Goal: Information Seeking & Learning: Learn about a topic

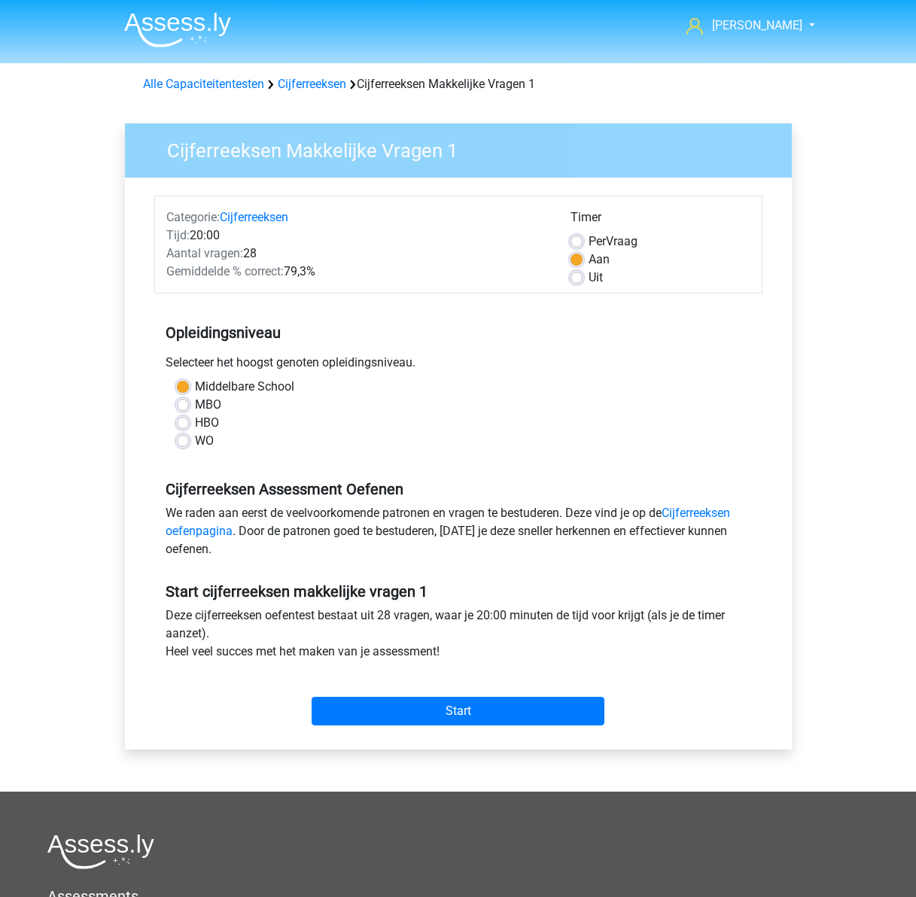
click at [189, 23] on img at bounding box center [177, 29] width 107 height 35
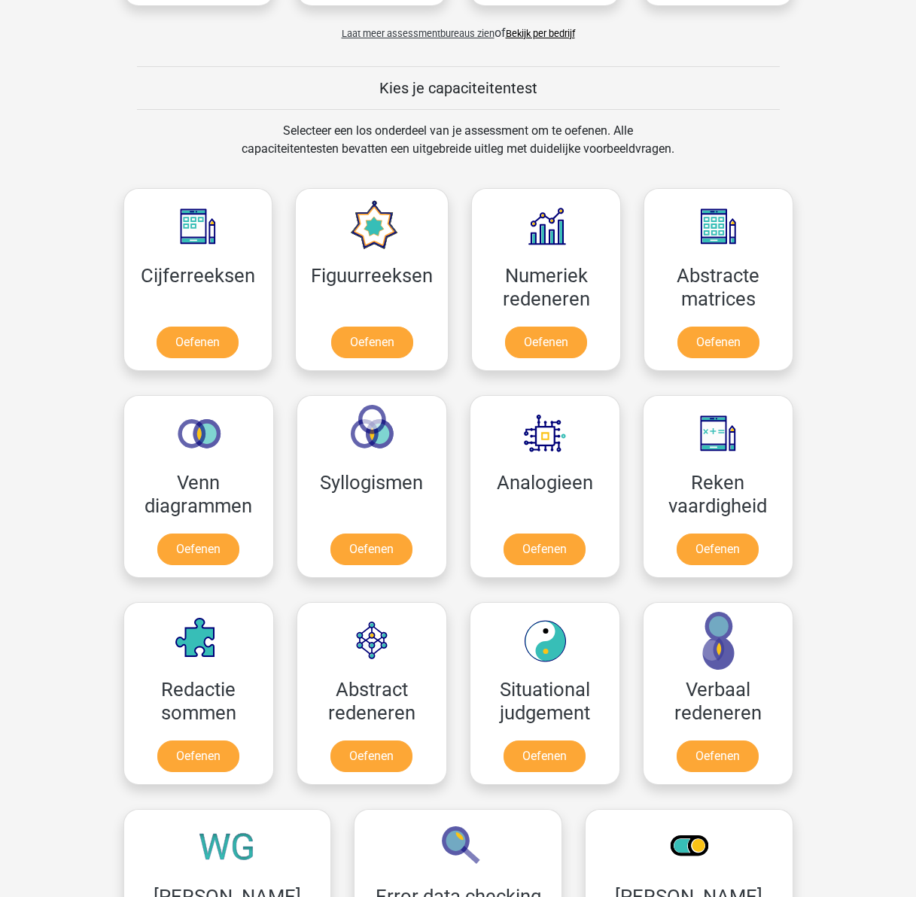
scroll to position [527, 0]
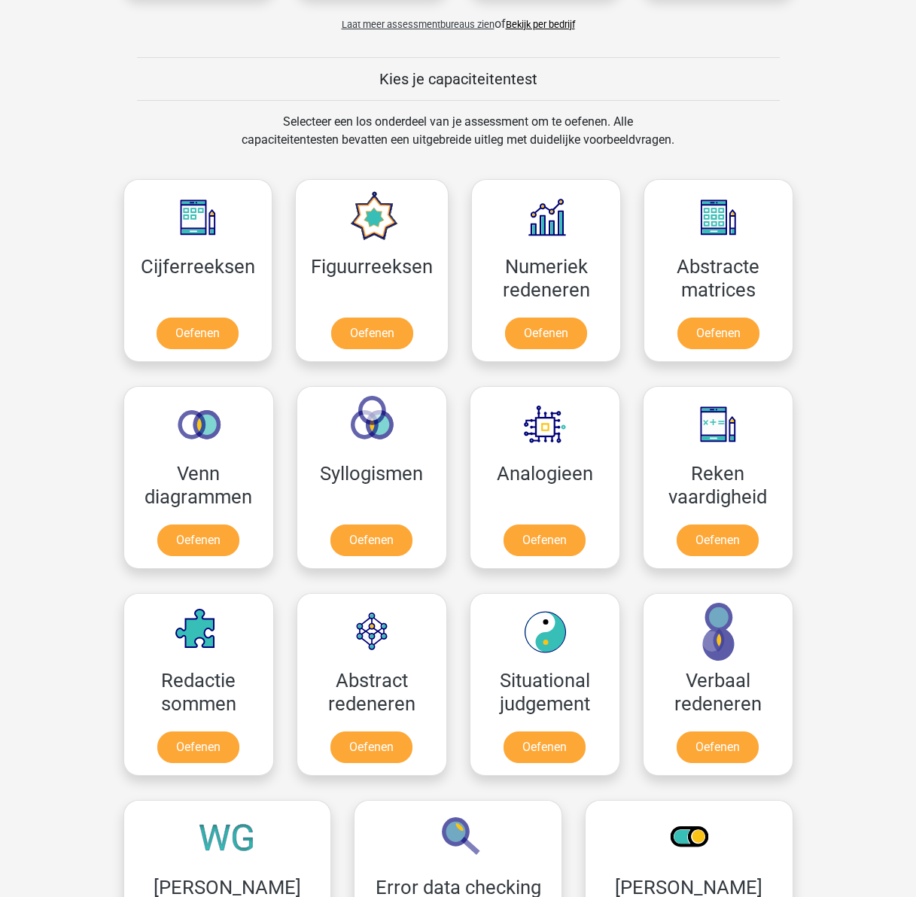
click at [56, 452] on div "Ken kenthys012@gmail.com Nederlands English" at bounding box center [458, 666] width 916 height 2386
click at [178, 327] on link "Oefenen" at bounding box center [198, 336] width 86 height 33
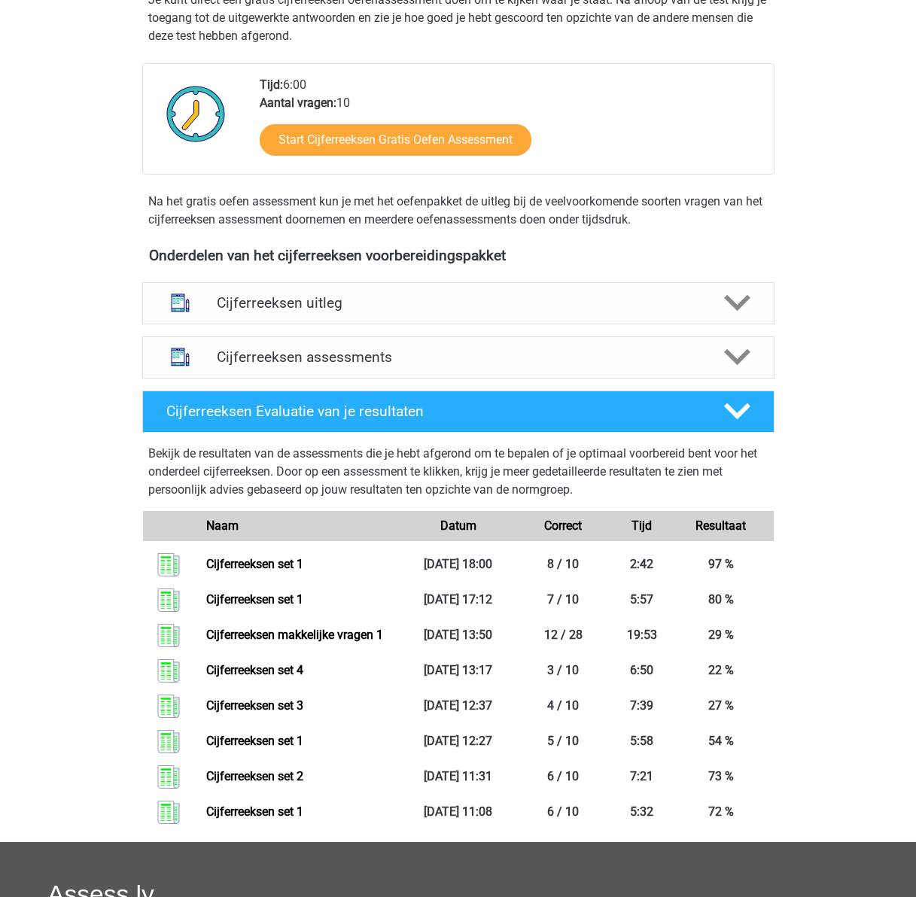
scroll to position [376, 0]
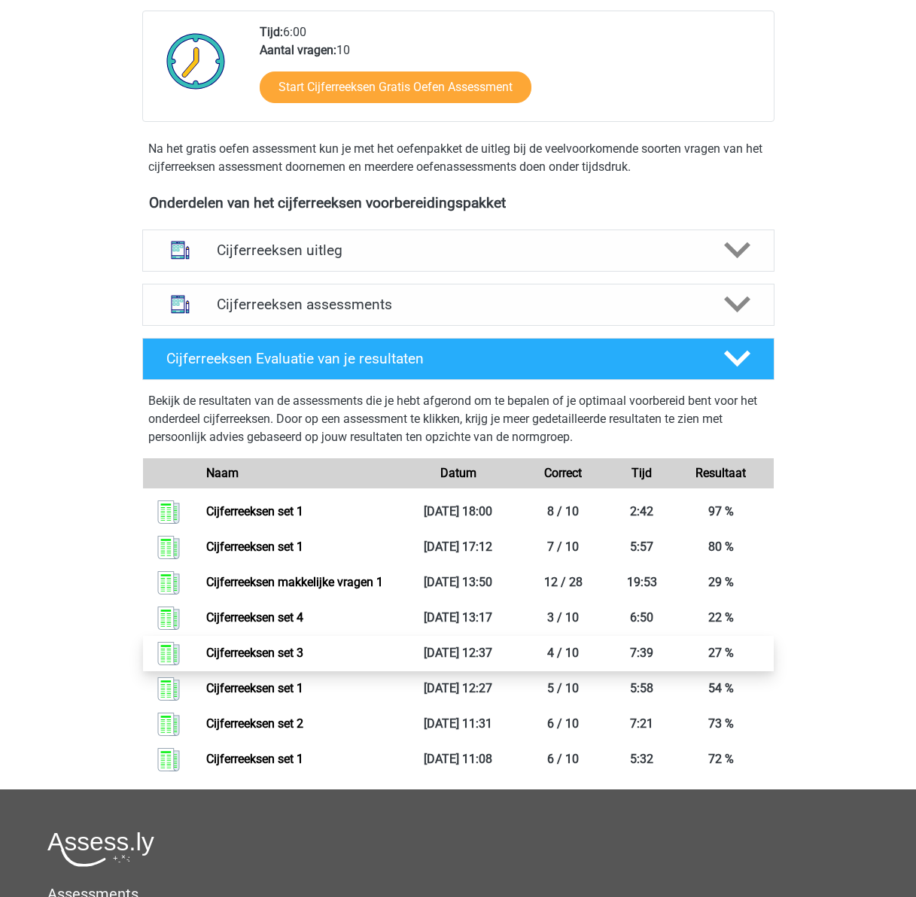
click at [206, 660] on link "Cijferreeksen set 3" at bounding box center [254, 652] width 97 height 14
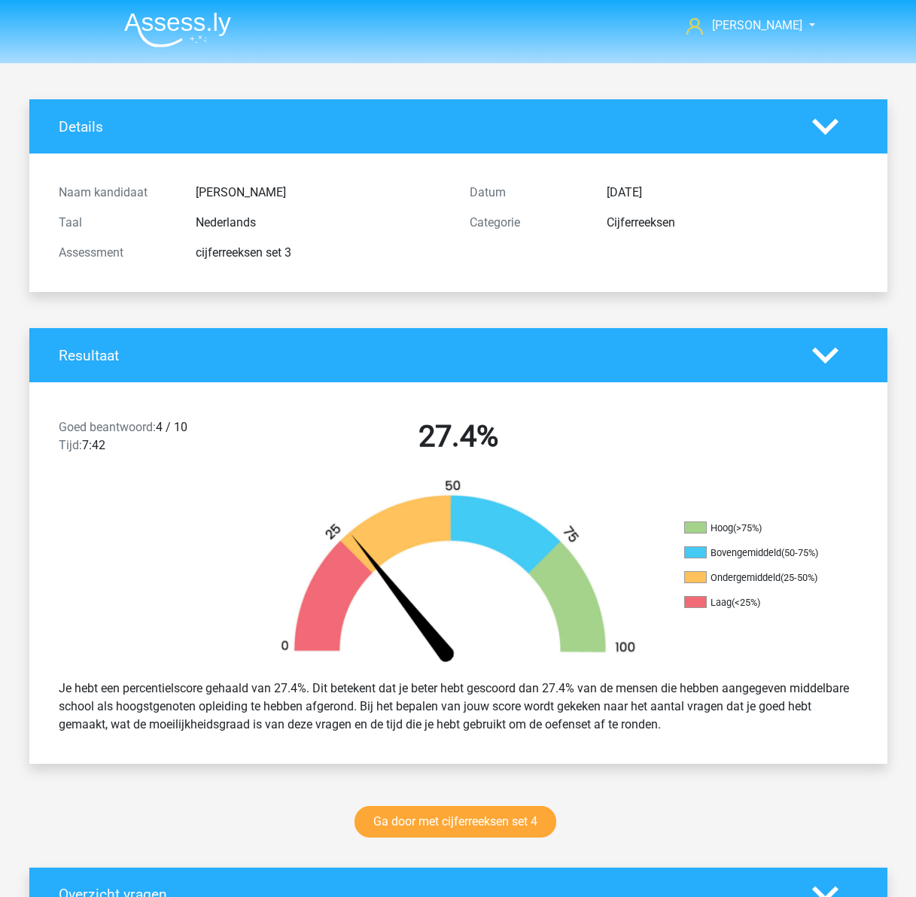
click at [172, 22] on img at bounding box center [177, 29] width 107 height 35
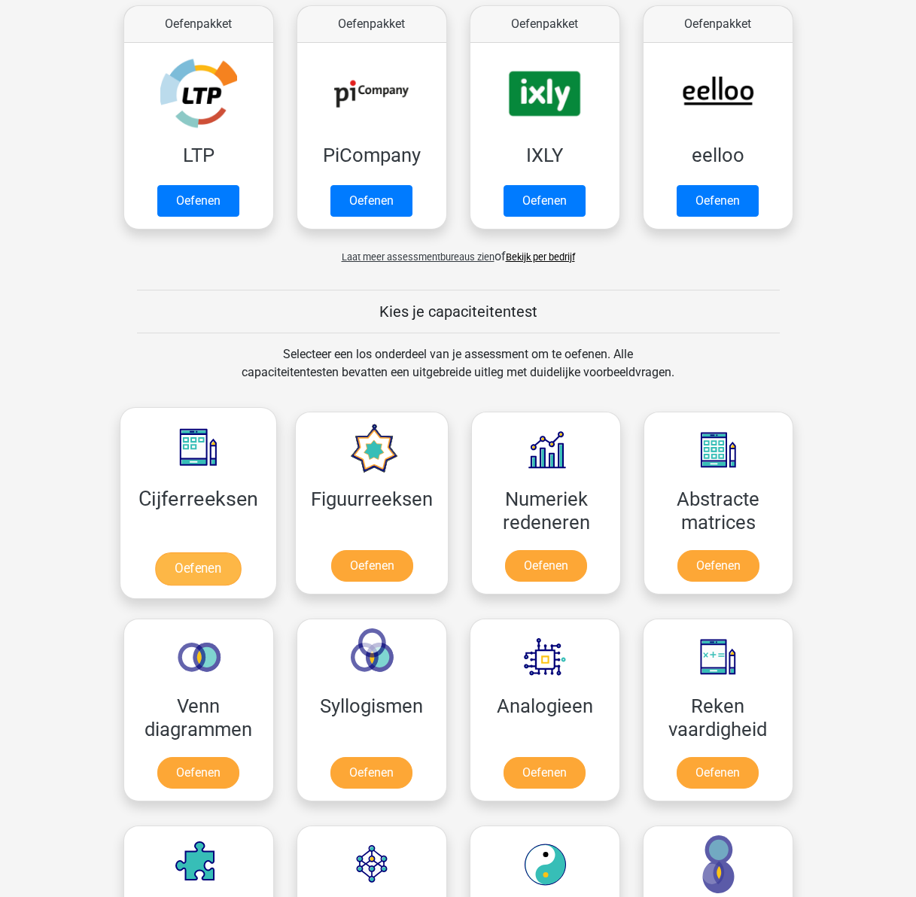
scroll to position [301, 0]
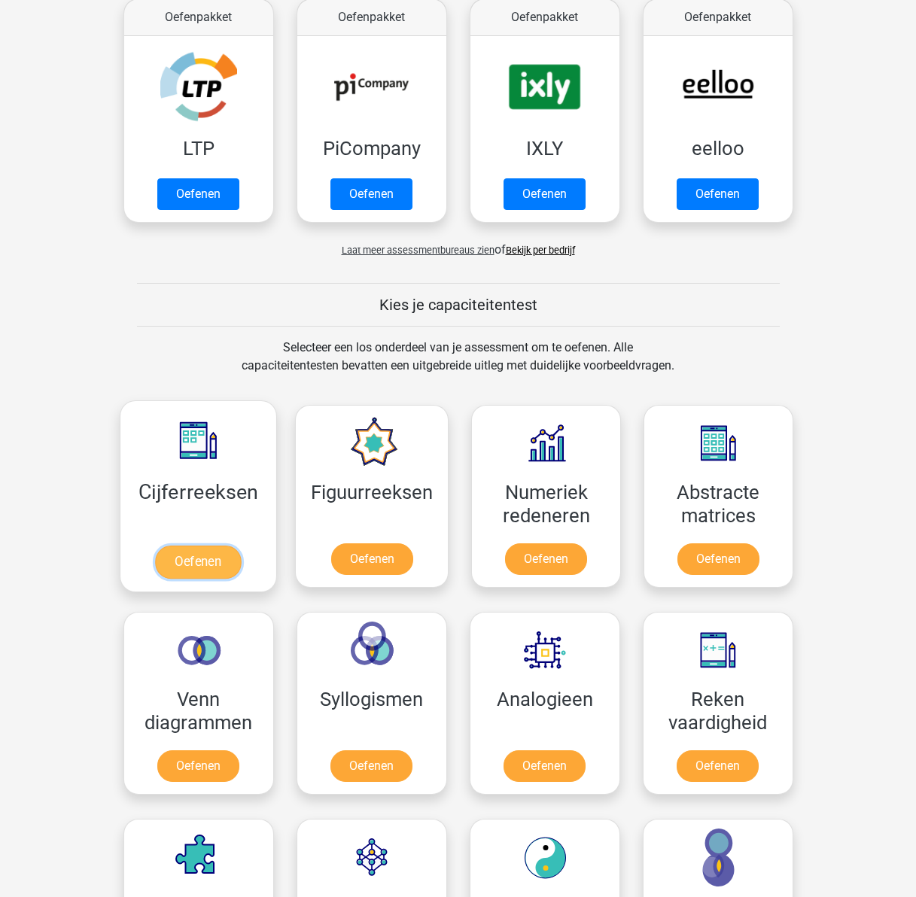
click at [178, 545] on link "Oefenen" at bounding box center [198, 561] width 86 height 33
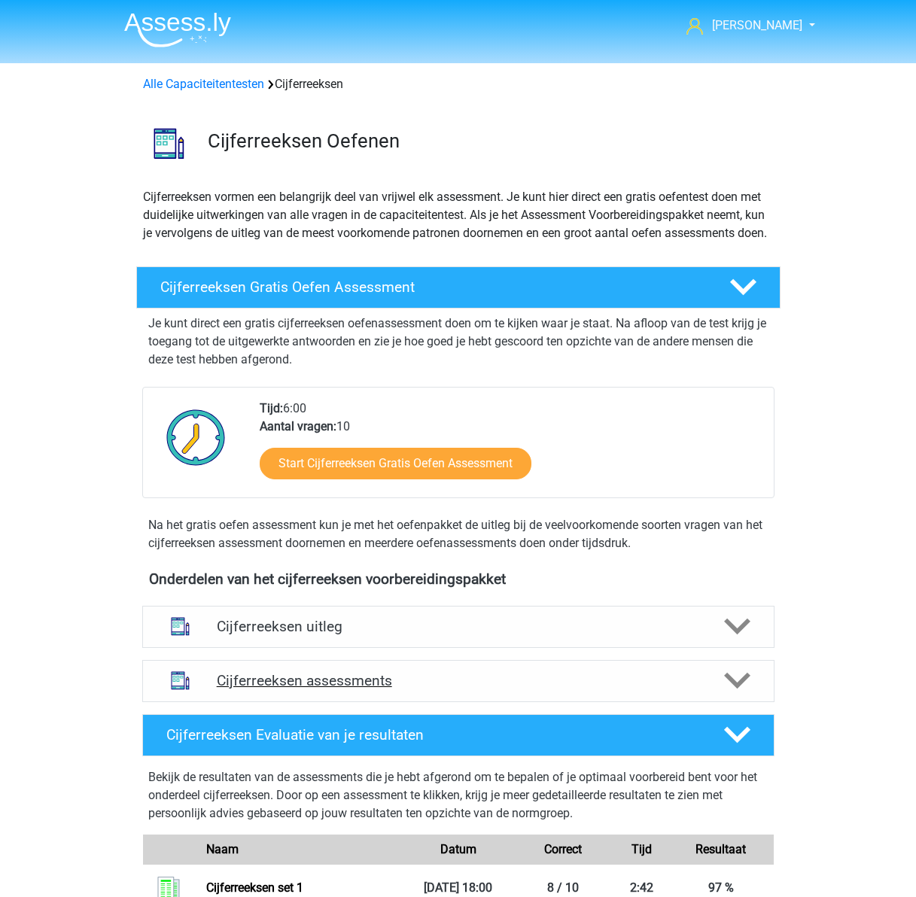
drag, startPoint x: 434, startPoint y: 689, endPoint x: 261, endPoint y: 693, distance: 173.1
click at [433, 691] on div "Cijferreeksen assessments" at bounding box center [458, 681] width 632 height 42
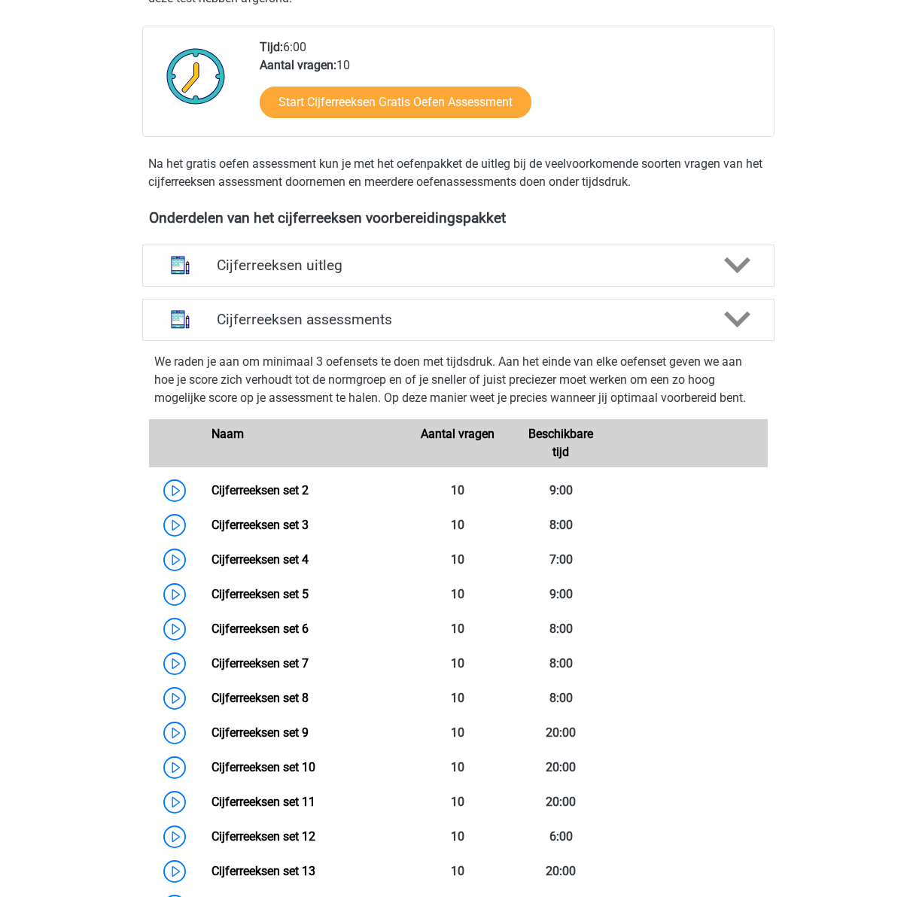
scroll to position [376, 0]
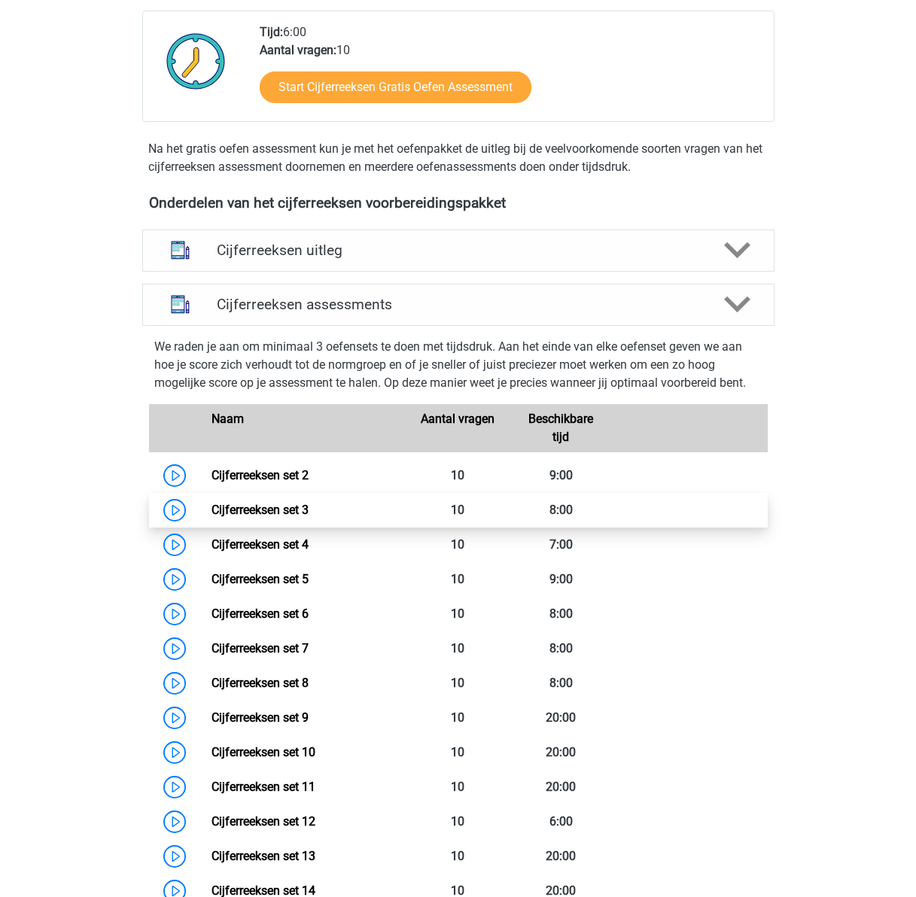
click at [261, 517] on link "Cijferreeksen set 3" at bounding box center [259, 510] width 97 height 14
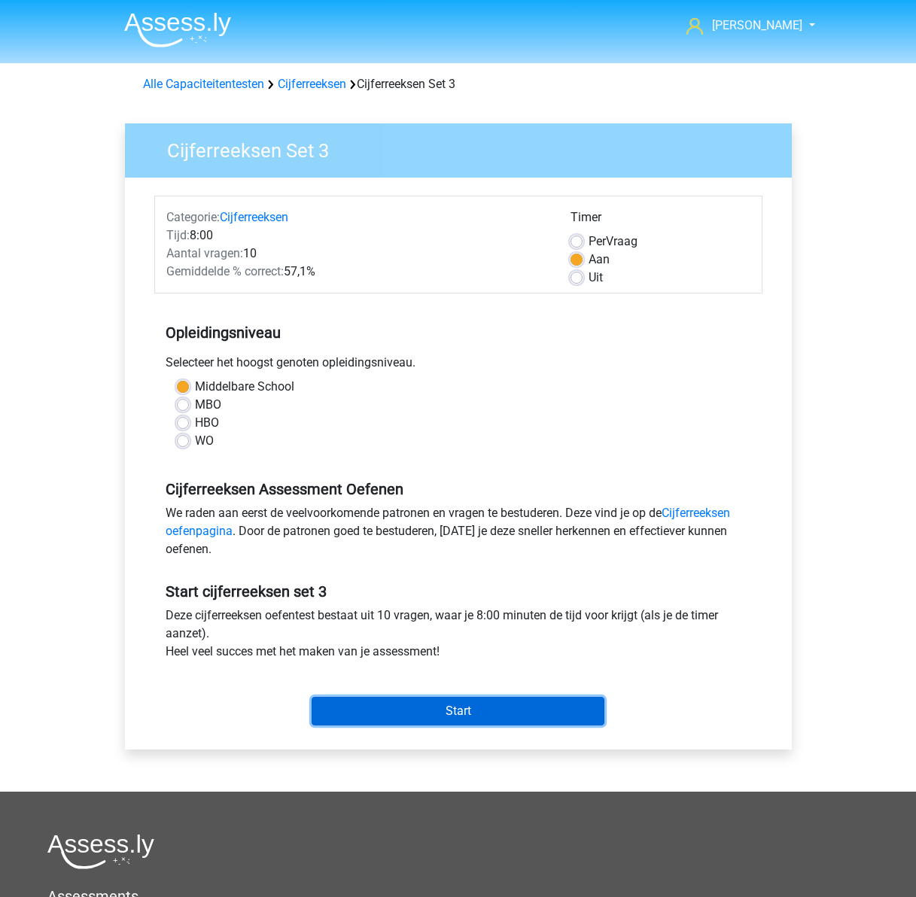
click at [472, 721] on input "Start" at bounding box center [457, 711] width 293 height 29
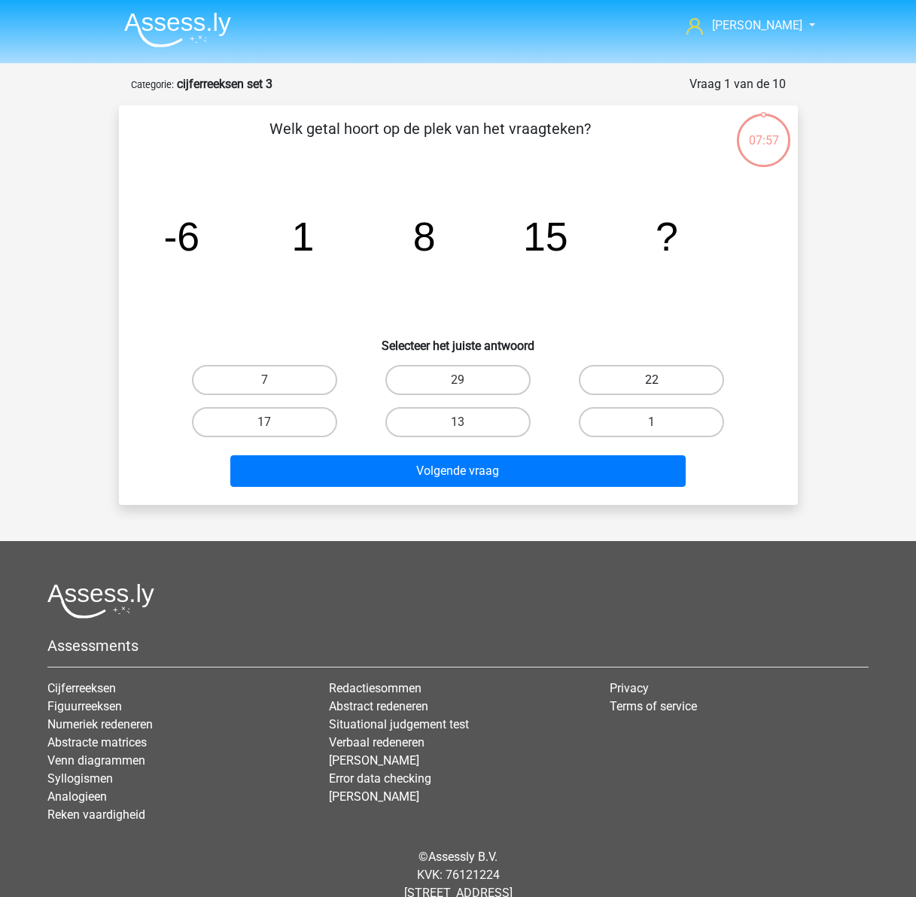
drag, startPoint x: 649, startPoint y: 381, endPoint x: 634, endPoint y: 385, distance: 15.7
click at [649, 381] on label "22" at bounding box center [651, 380] width 145 height 30
click at [651, 381] on input "22" at bounding box center [656, 385] width 10 height 10
radio input "true"
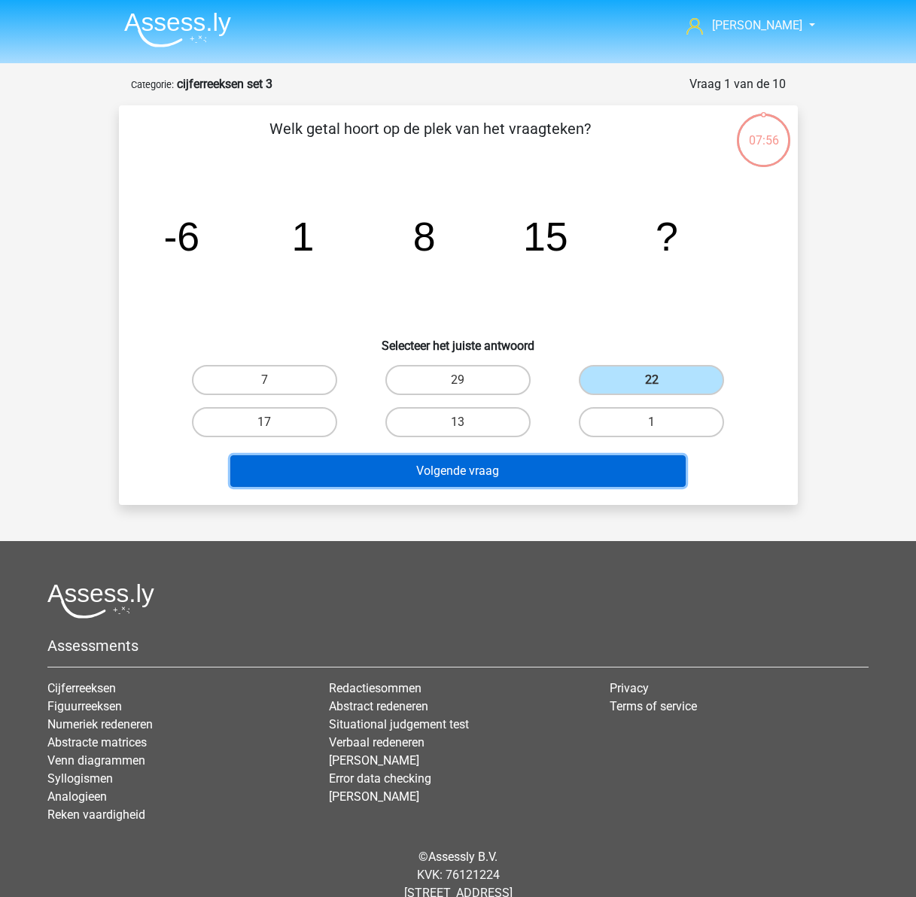
click at [557, 478] on button "Volgende vraag" at bounding box center [457, 471] width 455 height 32
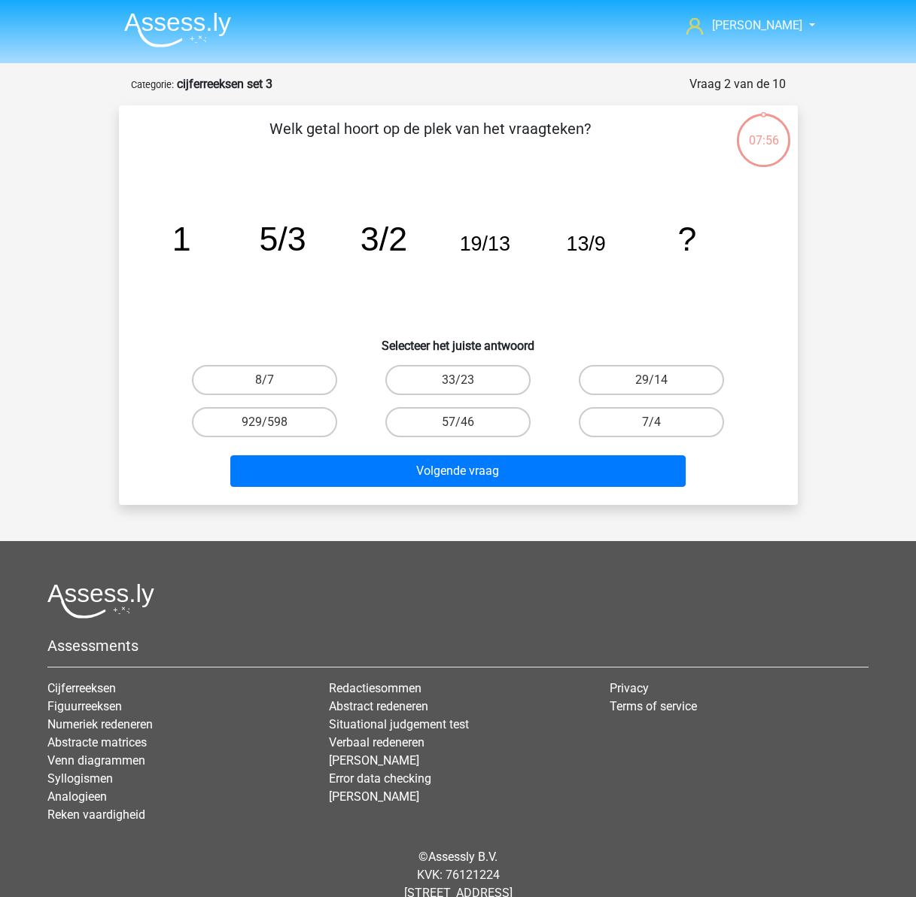
scroll to position [41, 0]
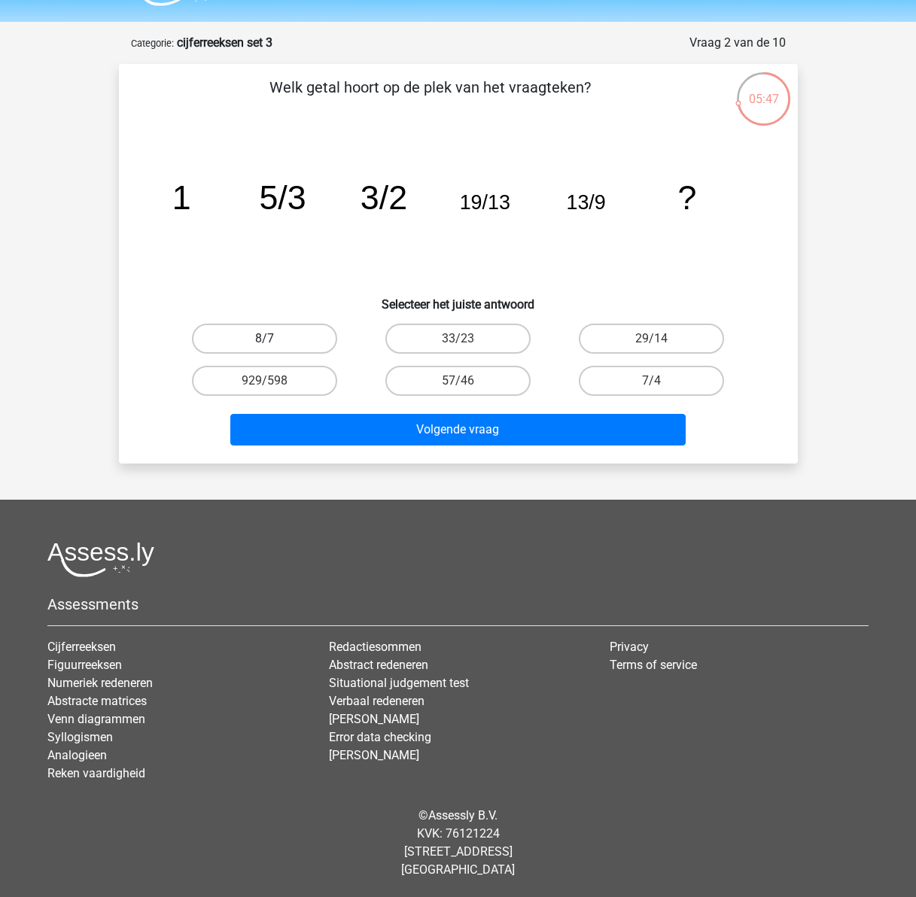
click at [278, 337] on label "8/7" at bounding box center [264, 338] width 145 height 30
click at [274, 339] on input "8/7" at bounding box center [269, 344] width 10 height 10
radio input "true"
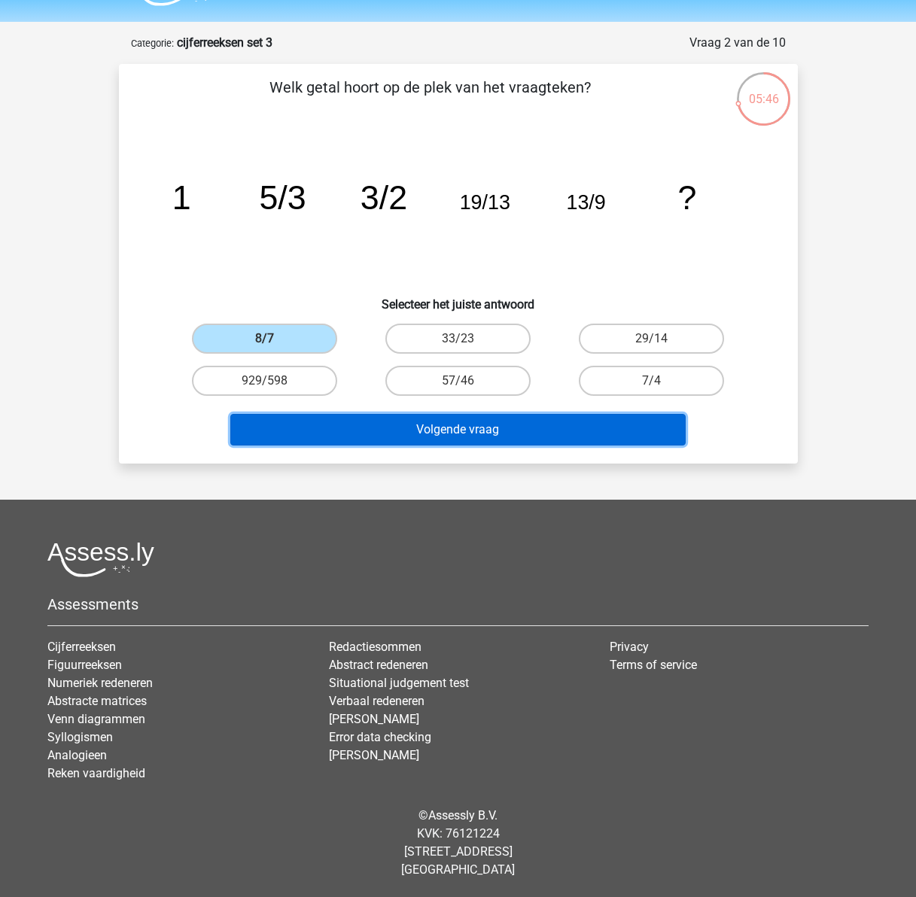
click at [418, 421] on button "Volgende vraag" at bounding box center [457, 430] width 455 height 32
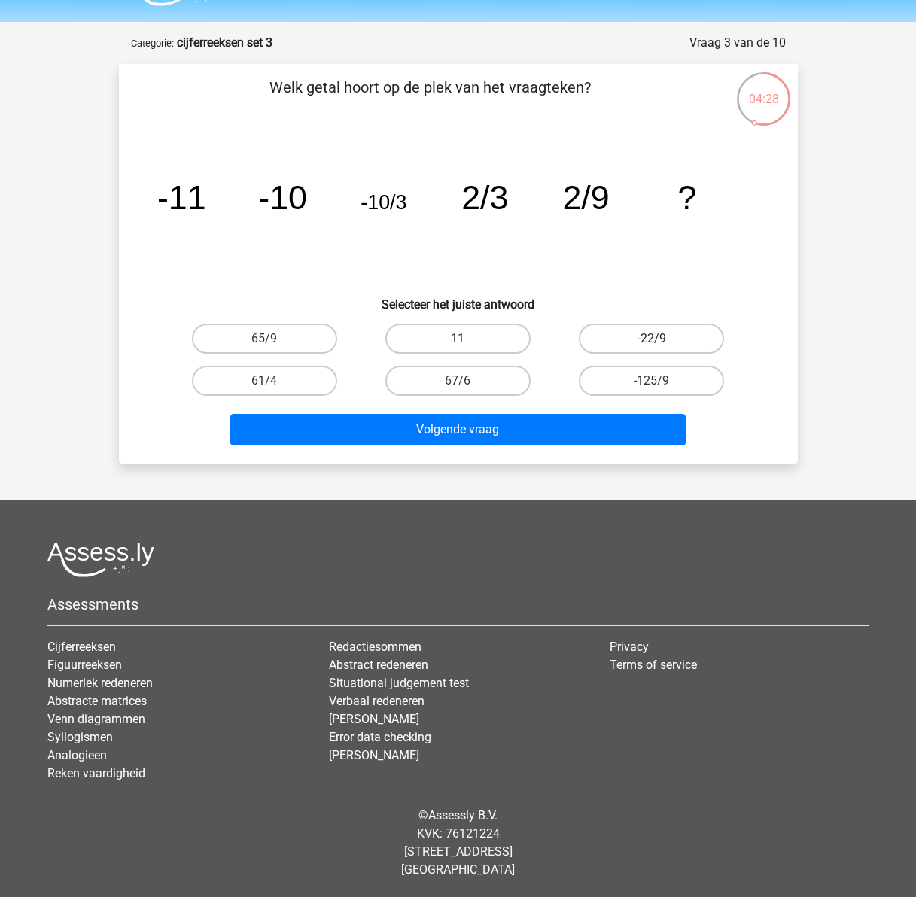
click at [600, 345] on label "-22/9" at bounding box center [651, 338] width 145 height 30
click at [651, 345] on input "-22/9" at bounding box center [656, 344] width 10 height 10
radio input "true"
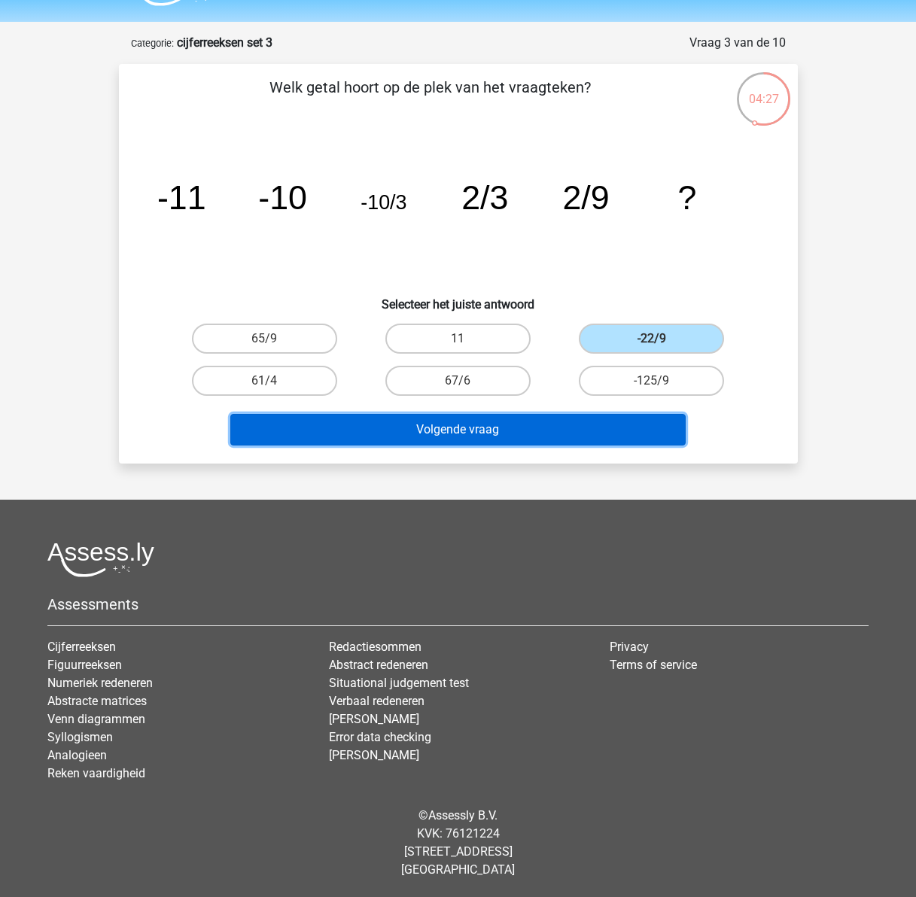
click at [526, 433] on button "Volgende vraag" at bounding box center [457, 430] width 455 height 32
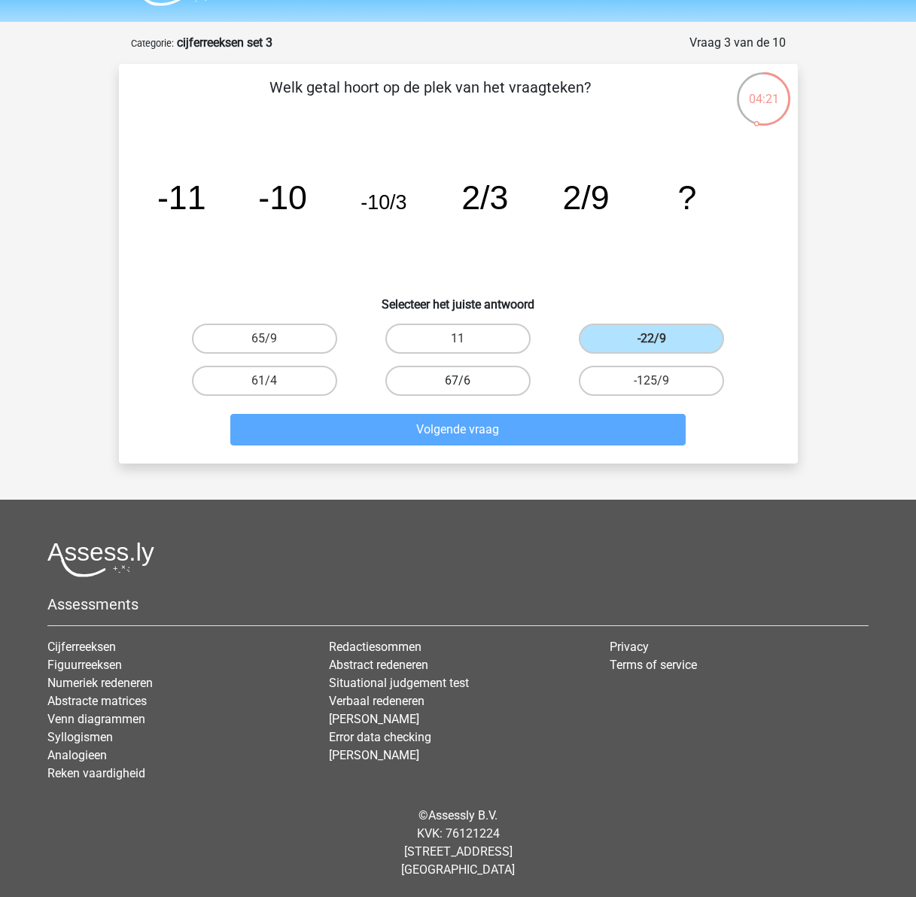
drag, startPoint x: 645, startPoint y: 339, endPoint x: 487, endPoint y: 387, distance: 165.2
click at [605, 345] on label "-22/9" at bounding box center [651, 338] width 145 height 30
click at [651, 345] on input "-22/9" at bounding box center [656, 344] width 10 height 10
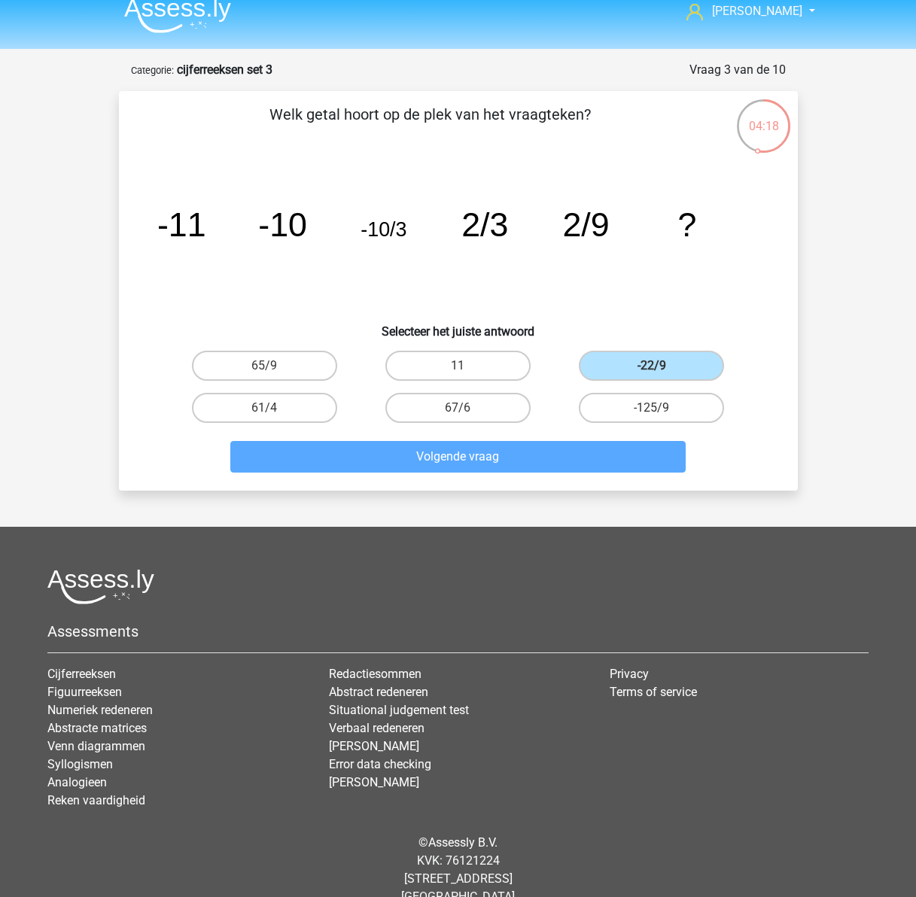
scroll to position [0, 0]
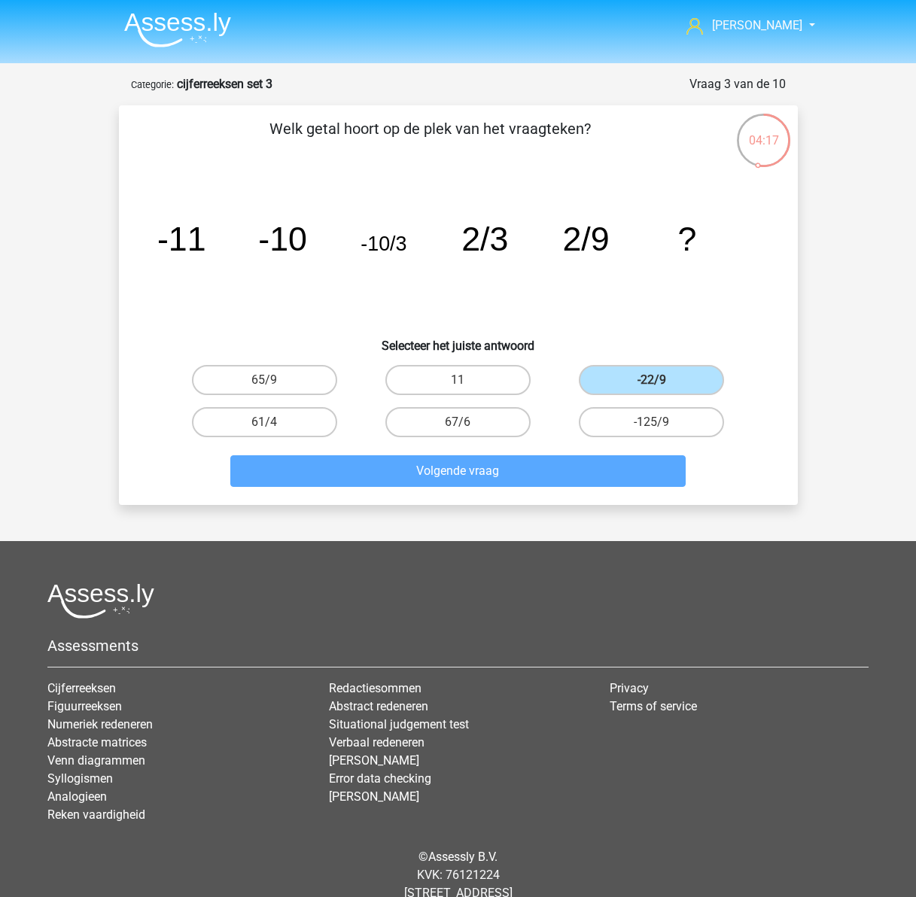
drag, startPoint x: 293, startPoint y: 236, endPoint x: 231, endPoint y: 335, distance: 116.3
click at [290, 237] on tspan "-10" at bounding box center [282, 239] width 49 height 38
click at [257, 374] on label "65/9" at bounding box center [264, 380] width 145 height 30
click at [264, 380] on input "65/9" at bounding box center [269, 385] width 10 height 10
radio input "true"
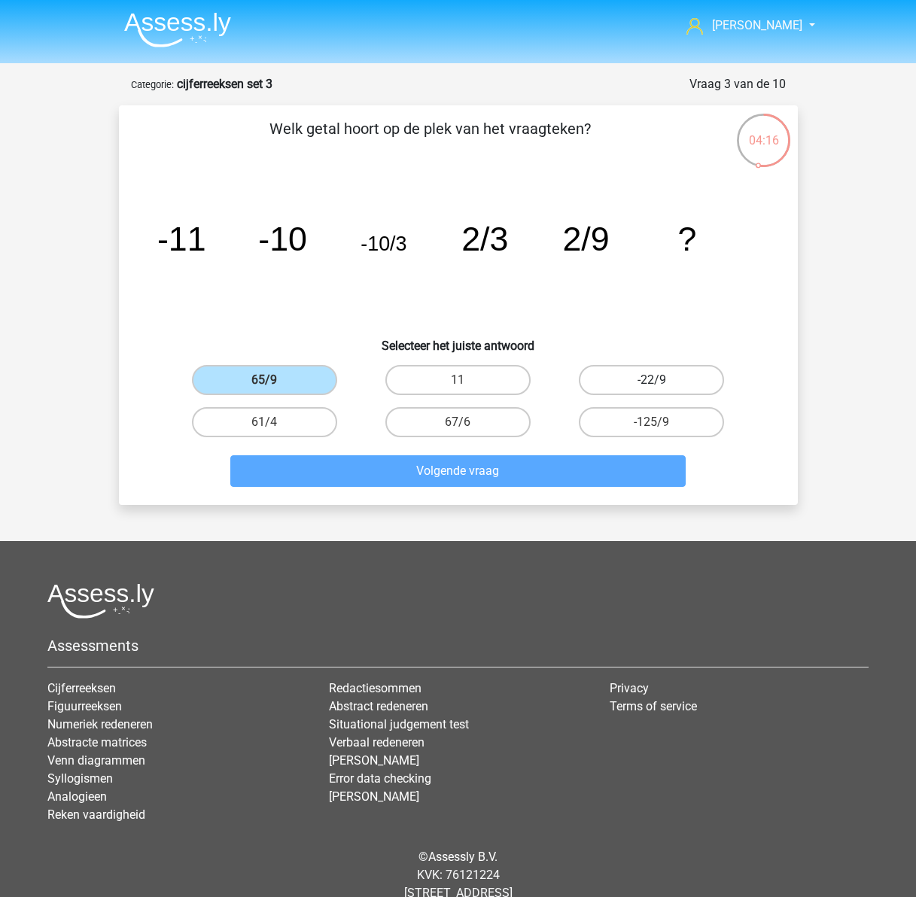
click at [627, 387] on label "-22/9" at bounding box center [651, 380] width 145 height 30
click at [651, 387] on input "-22/9" at bounding box center [656, 385] width 10 height 10
radio input "true"
click at [427, 386] on label "11" at bounding box center [457, 380] width 145 height 30
click at [457, 386] on input "11" at bounding box center [462, 385] width 10 height 10
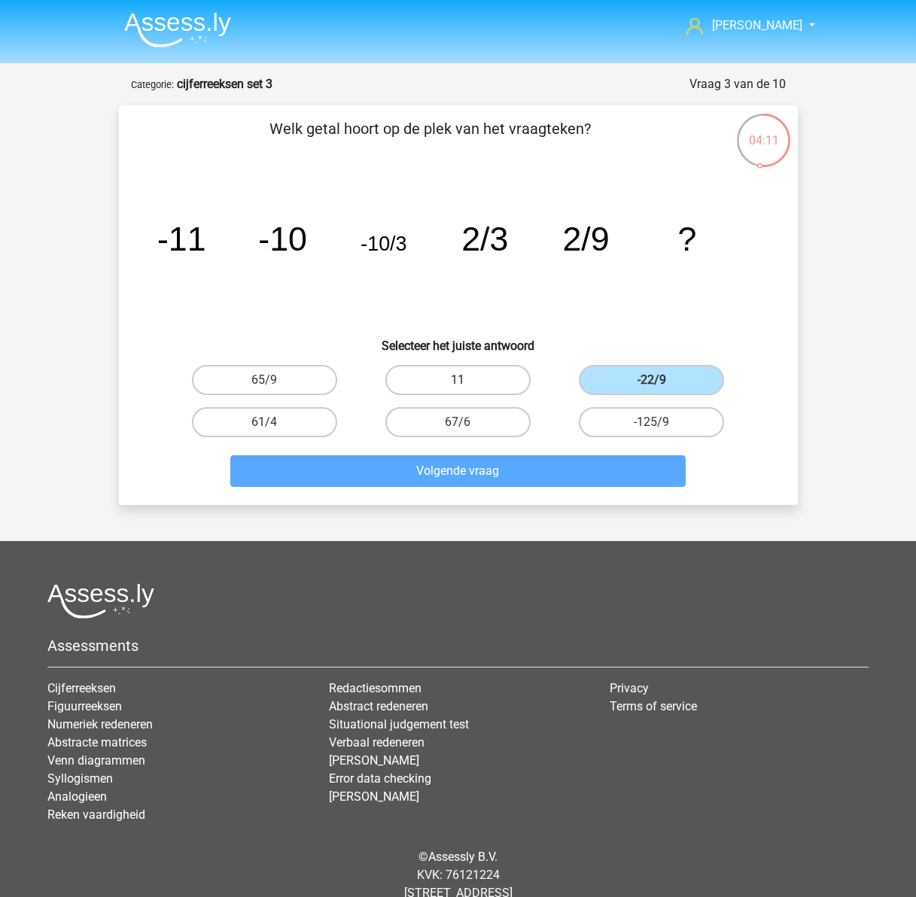
radio input "true"
click at [232, 82] on strong "cijferreeksen set 3" at bounding box center [225, 84] width 96 height 14
click at [646, 385] on label "-22/9" at bounding box center [651, 380] width 145 height 30
click at [651, 385] on input "-22/9" at bounding box center [656, 385] width 10 height 10
radio input "true"
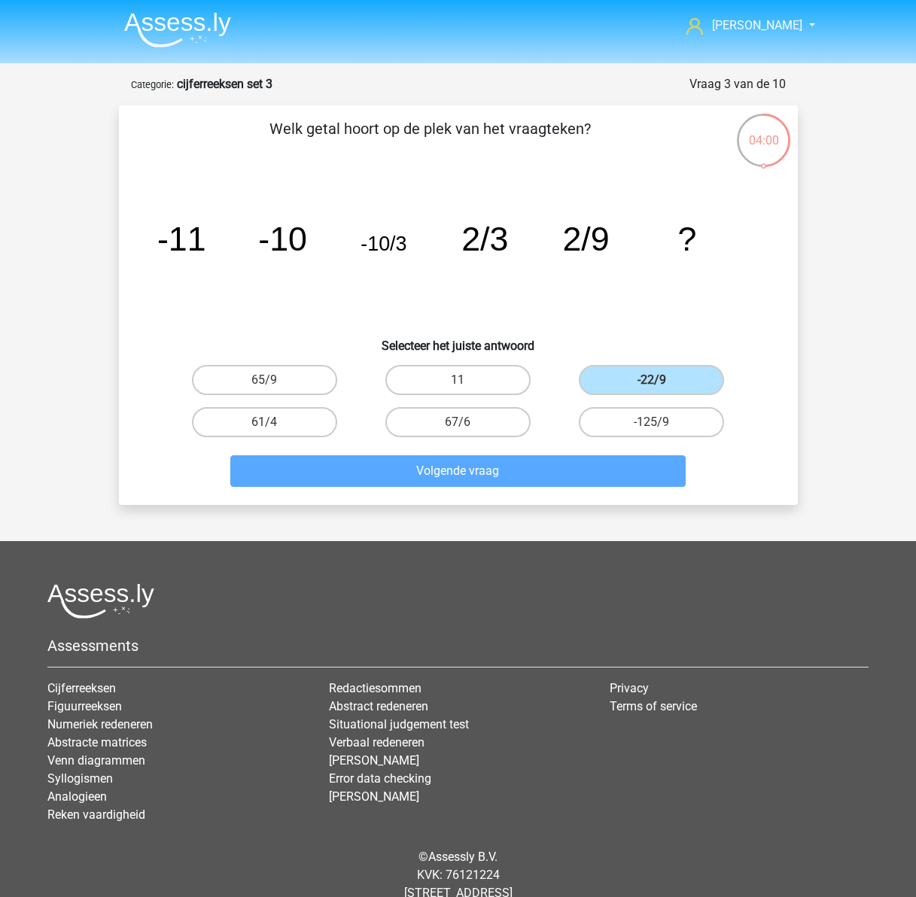
click at [754, 137] on div "04:00" at bounding box center [763, 131] width 56 height 38
